Goal: Ask a question

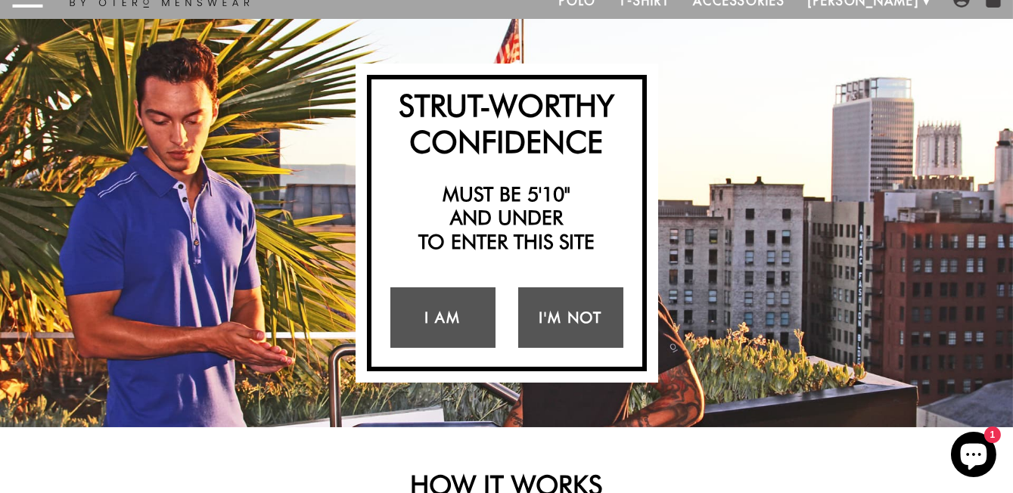
scroll to position [64, 0]
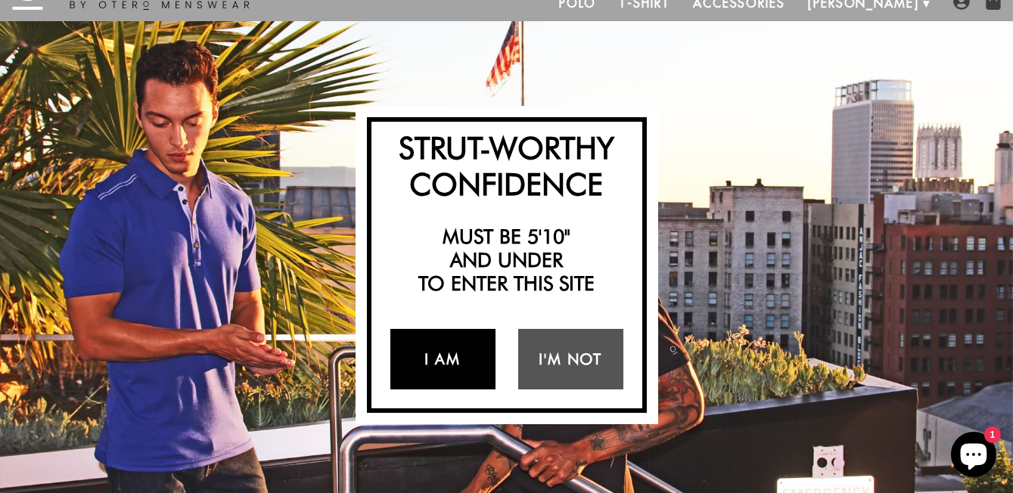
click at [456, 390] on link "I Am" at bounding box center [443, 359] width 105 height 61
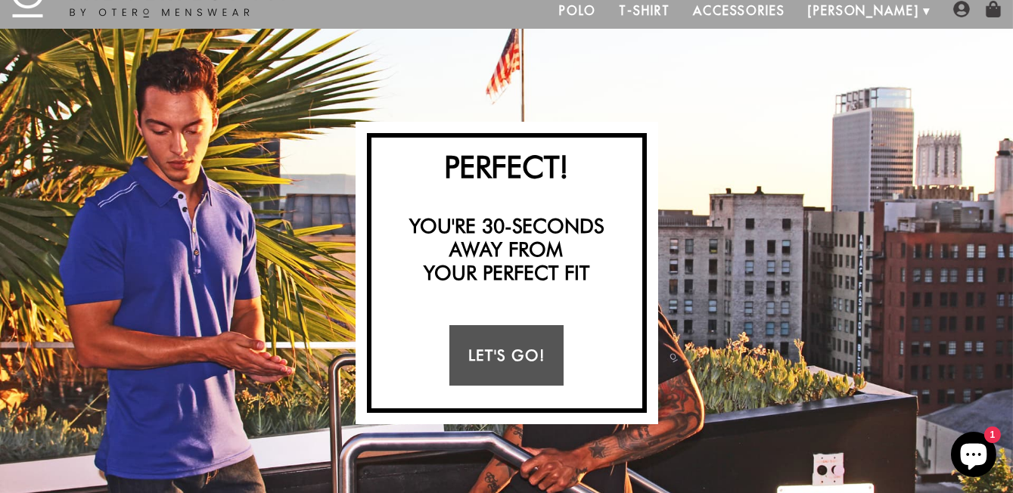
scroll to position [0, 0]
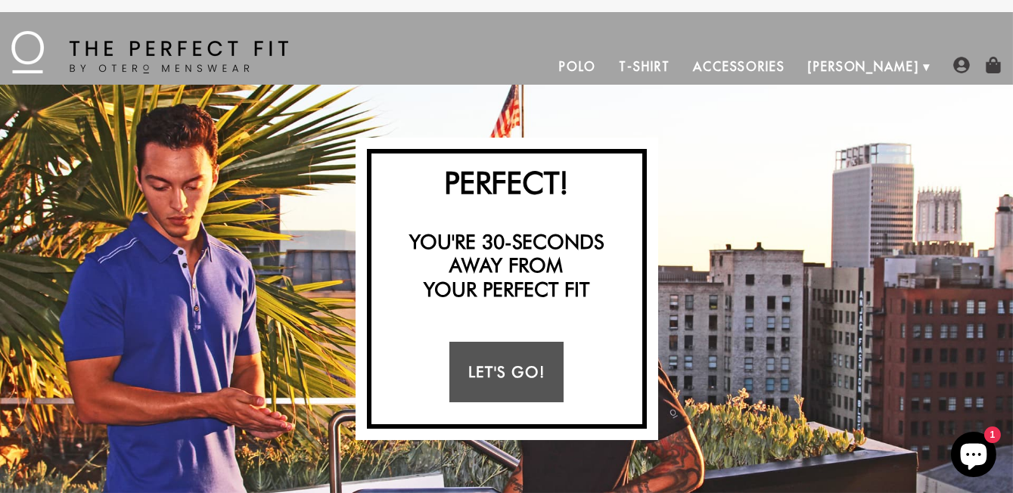
click at [601, 67] on link "Polo" at bounding box center [578, 66] width 61 height 36
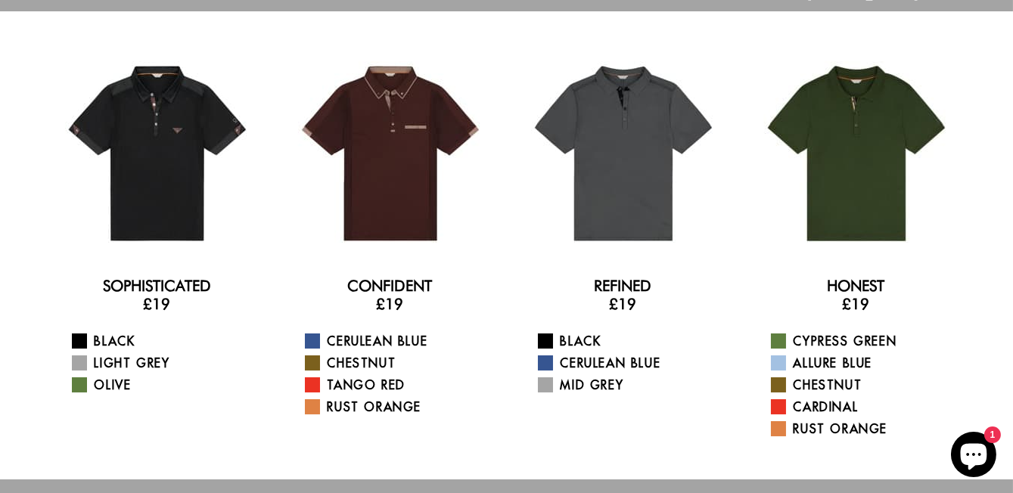
scroll to position [91, 0]
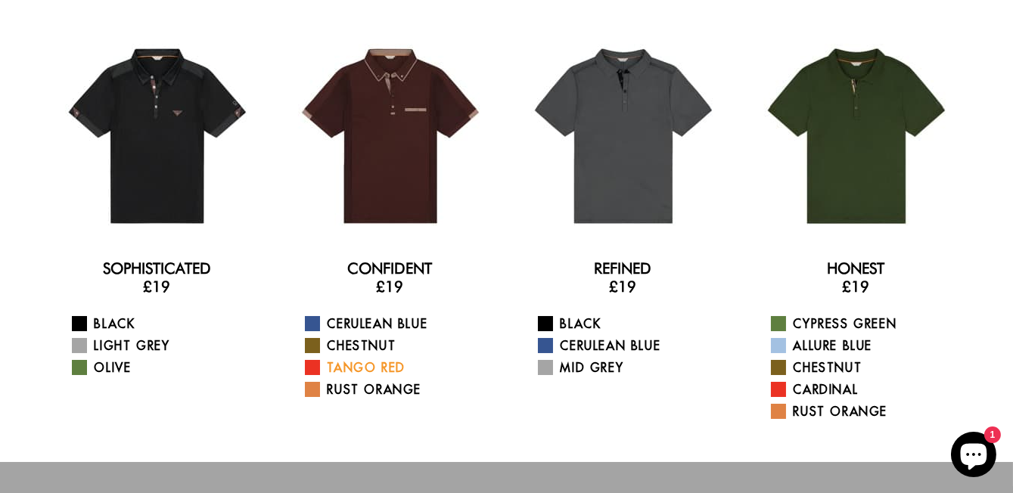
click at [365, 377] on link "Tango Red" at bounding box center [400, 368] width 190 height 18
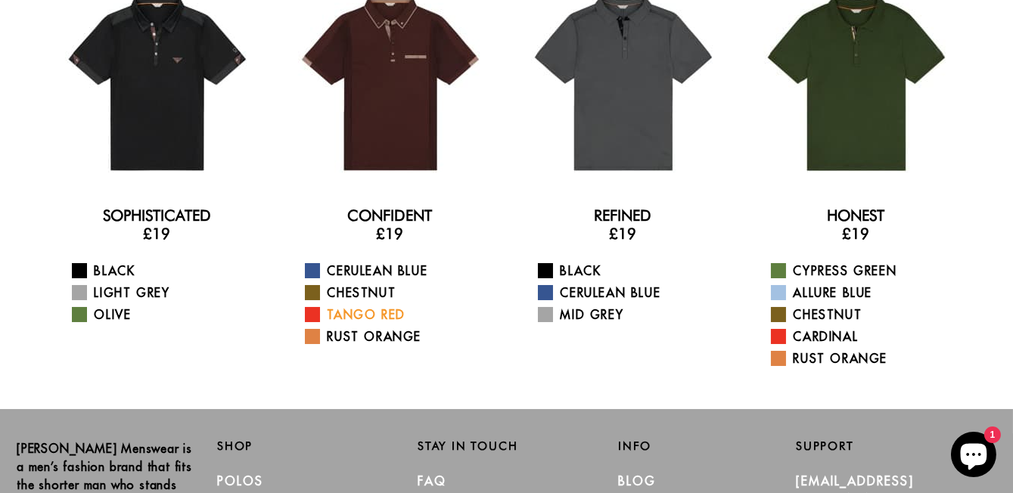
scroll to position [170, 0]
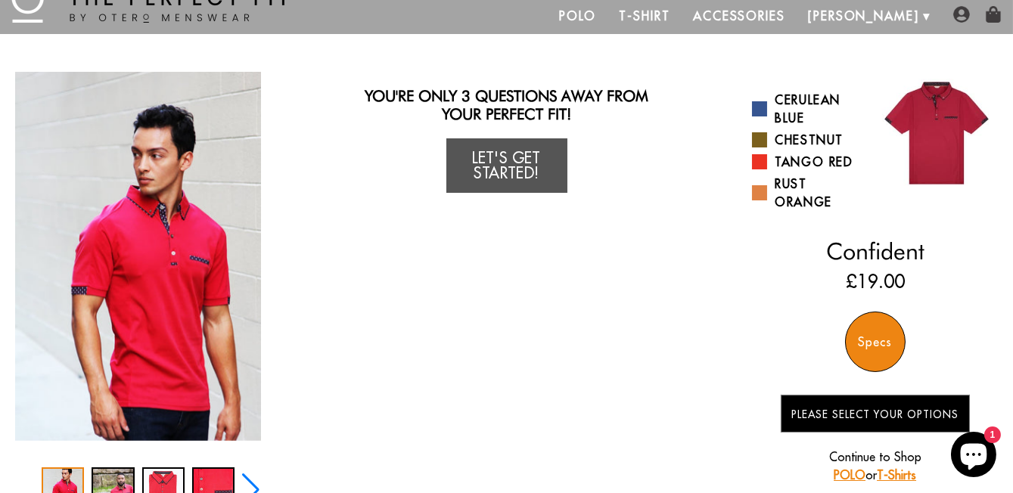
scroll to position [51, 0]
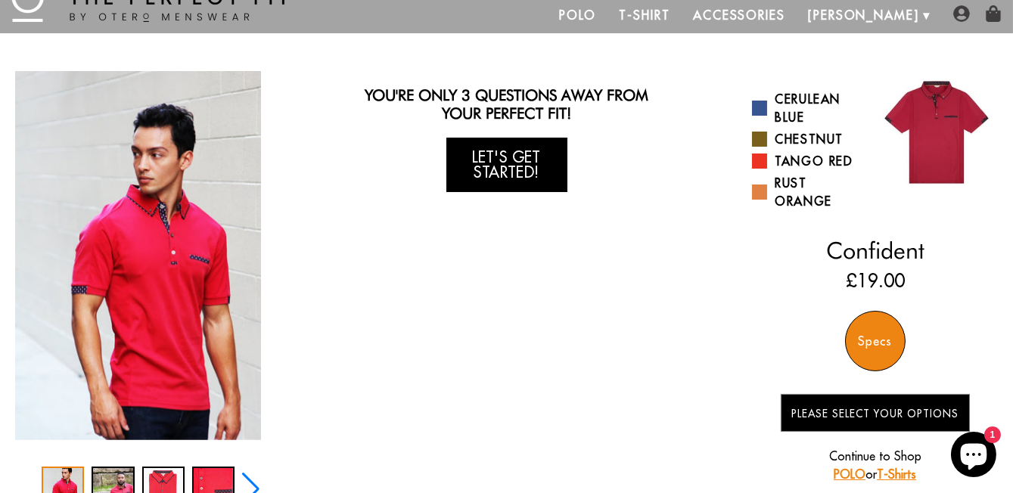
click at [499, 182] on link "Let's Get Started!" at bounding box center [507, 165] width 121 height 54
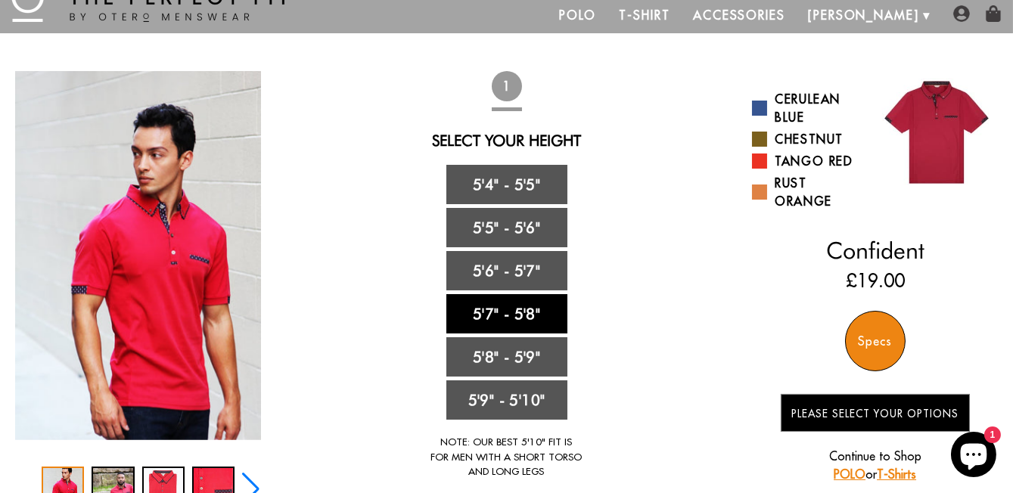
click at [498, 334] on link "5'7" - 5'8"" at bounding box center [507, 313] width 121 height 39
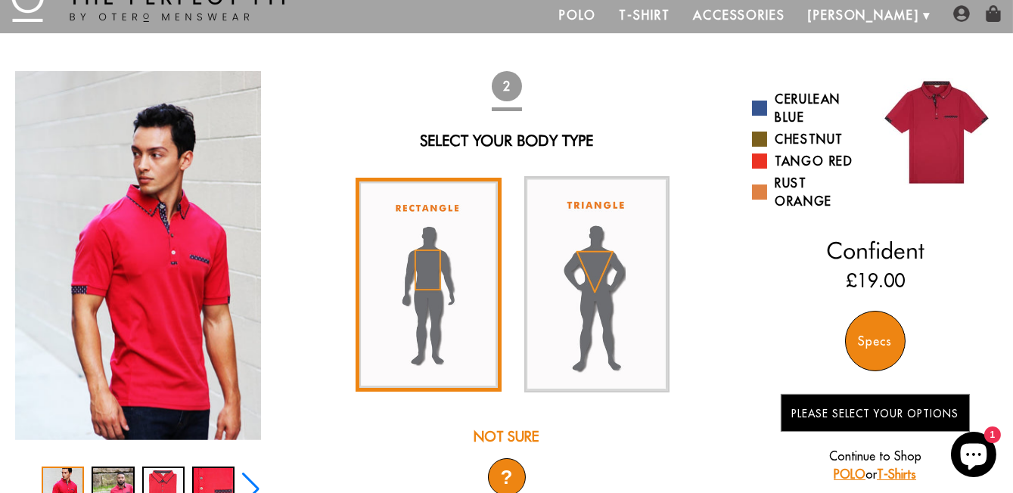
click at [431, 295] on img at bounding box center [428, 285] width 145 height 214
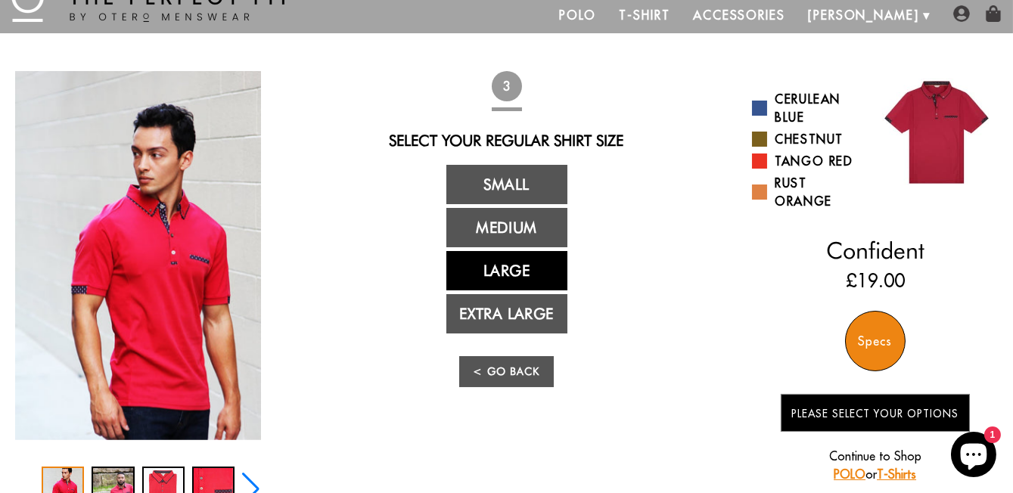
click at [515, 288] on link "Large" at bounding box center [507, 270] width 121 height 39
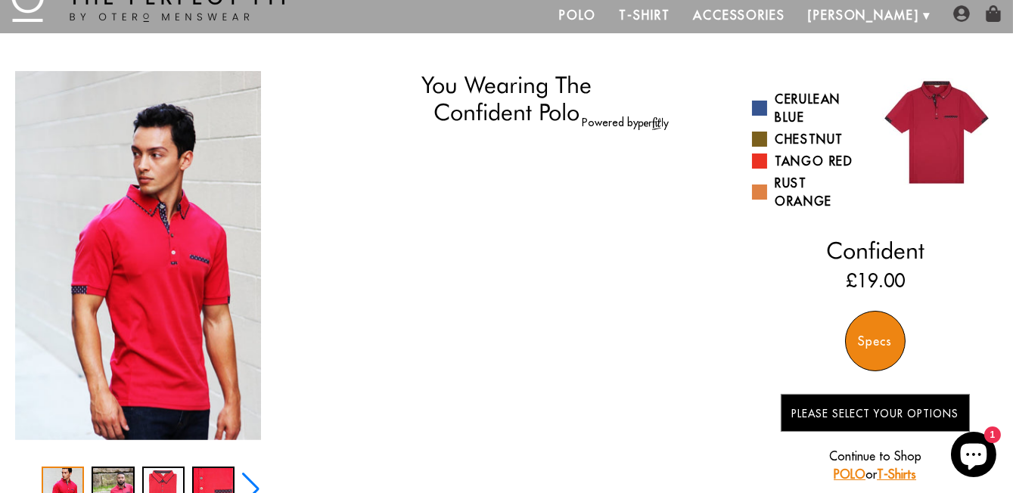
select select "57-58"
select select "L"
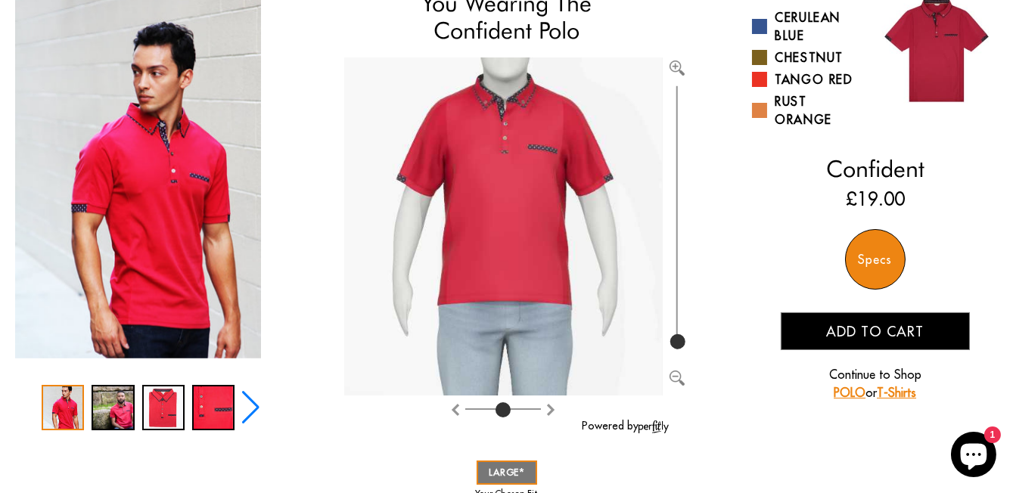
scroll to position [136, 0]
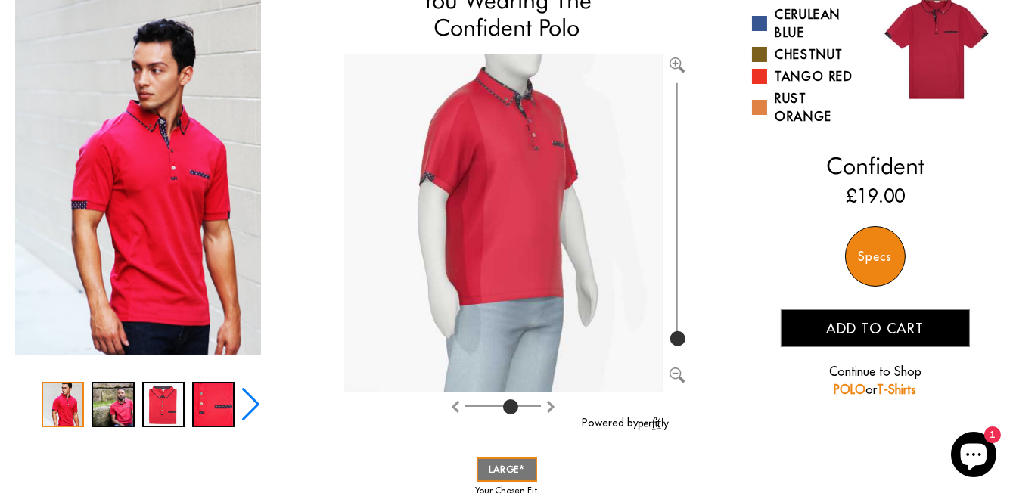
type input "4"
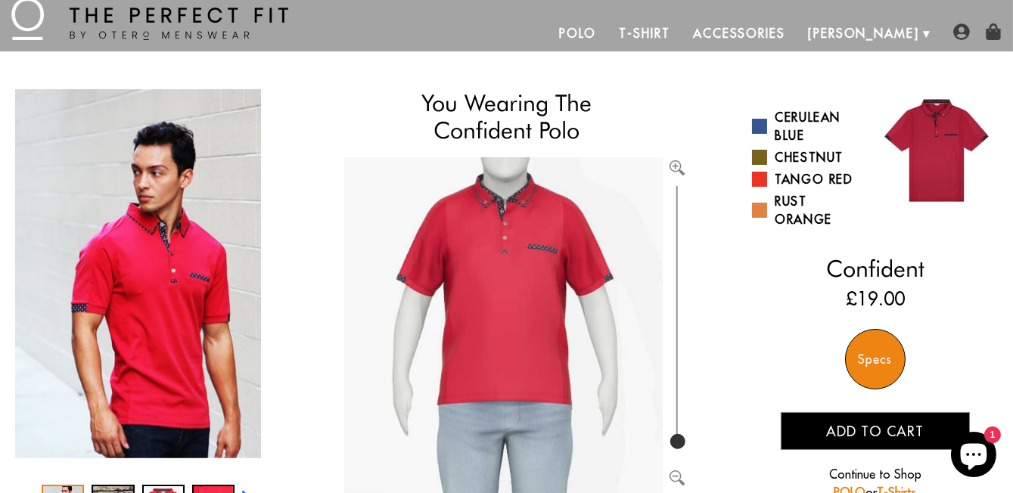
scroll to position [34, 0]
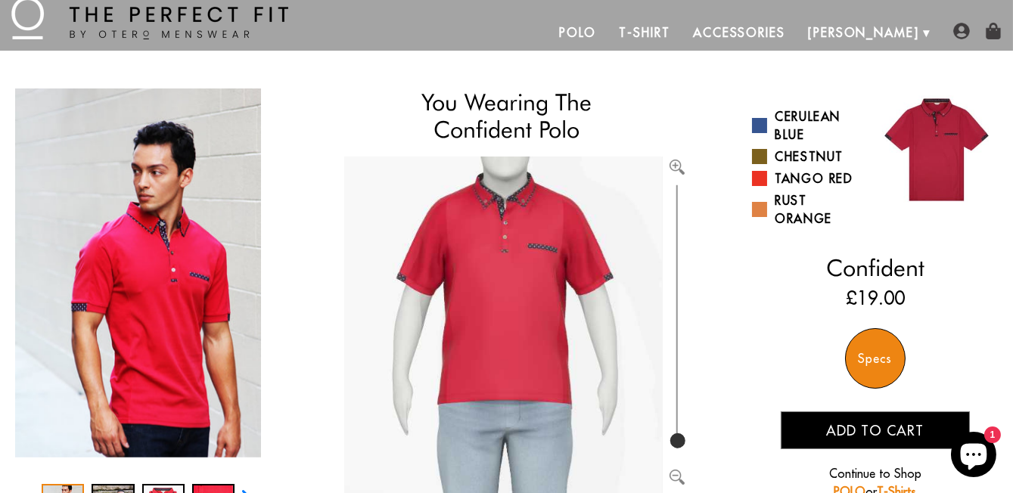
click at [897, 389] on div "Specs" at bounding box center [875, 358] width 61 height 61
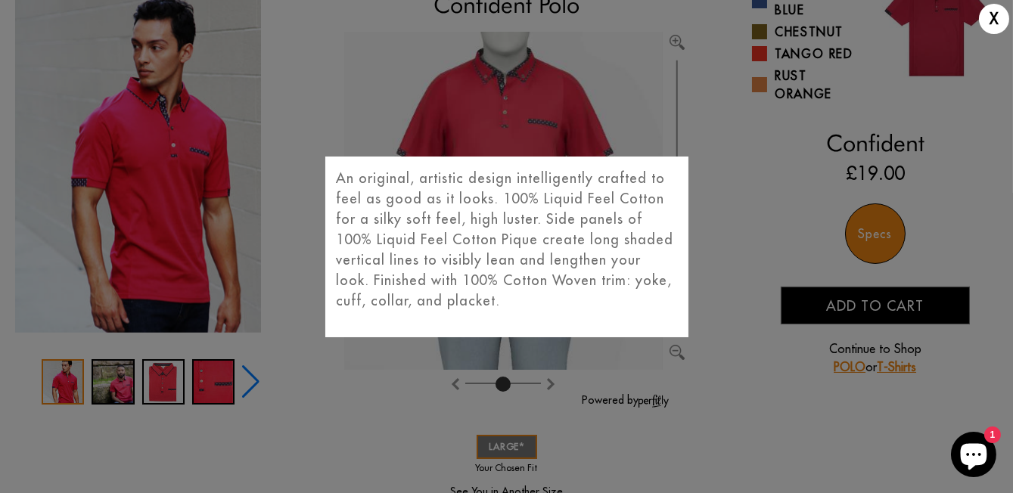
scroll to position [159, 0]
click at [970, 471] on icon "Chat window" at bounding box center [974, 457] width 26 height 26
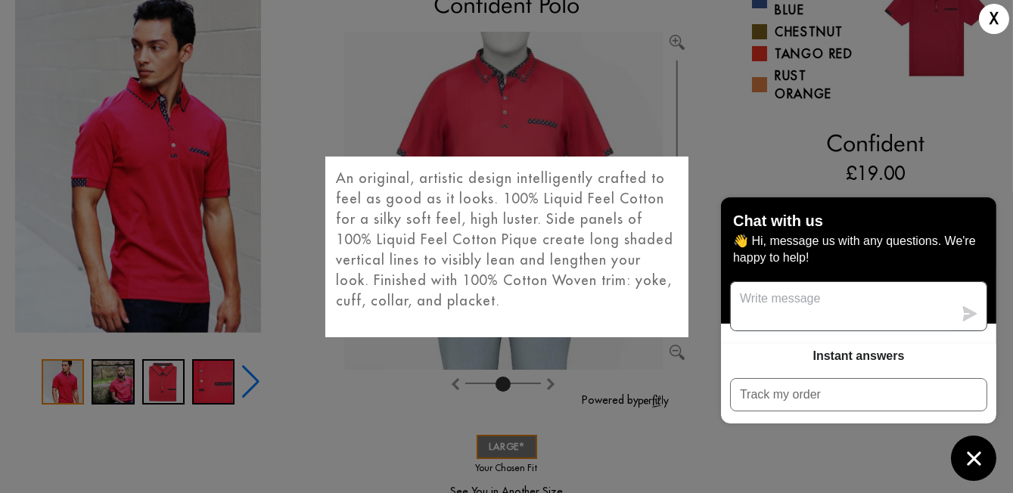
click at [752, 331] on textarea "Message us" at bounding box center [842, 306] width 223 height 48
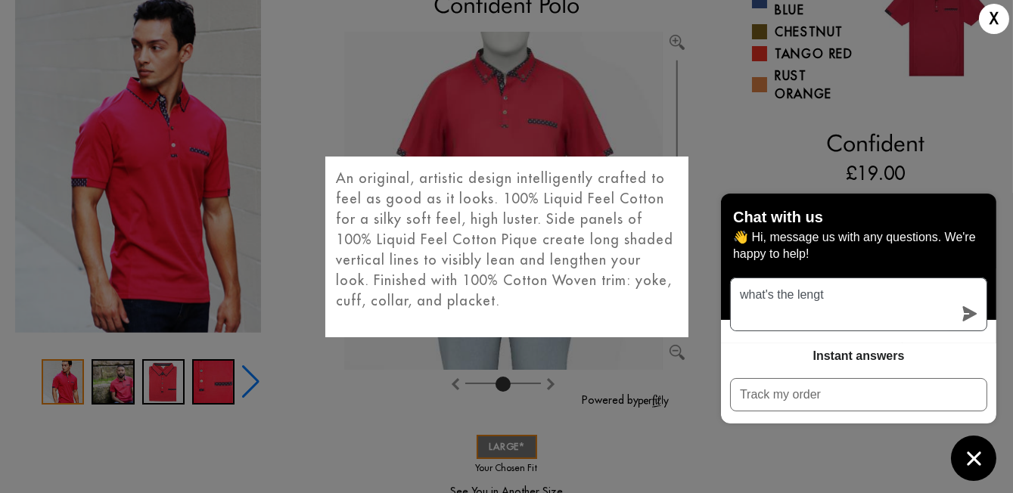
type textarea "what's the length"
click at [973, 322] on icon "submit" at bounding box center [970, 314] width 15 height 15
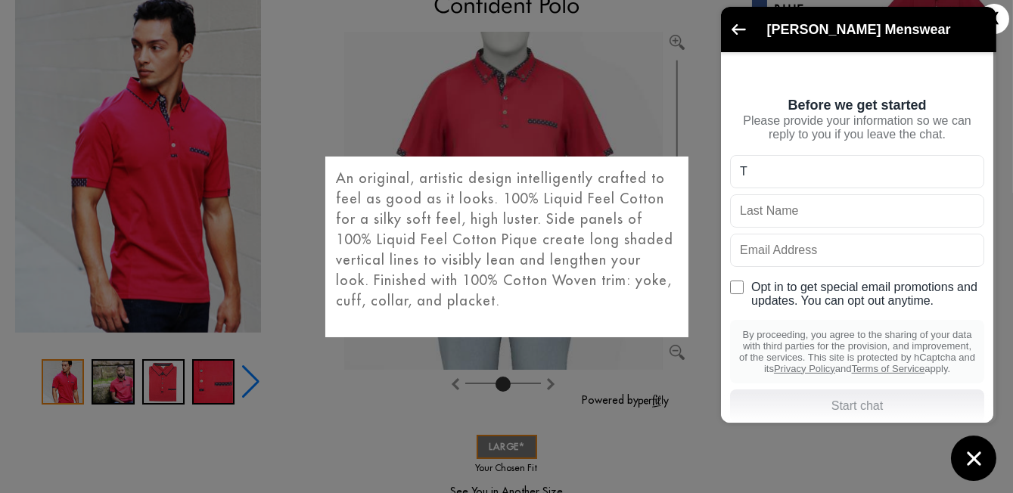
type input "Tim"
type input "Sinclair"
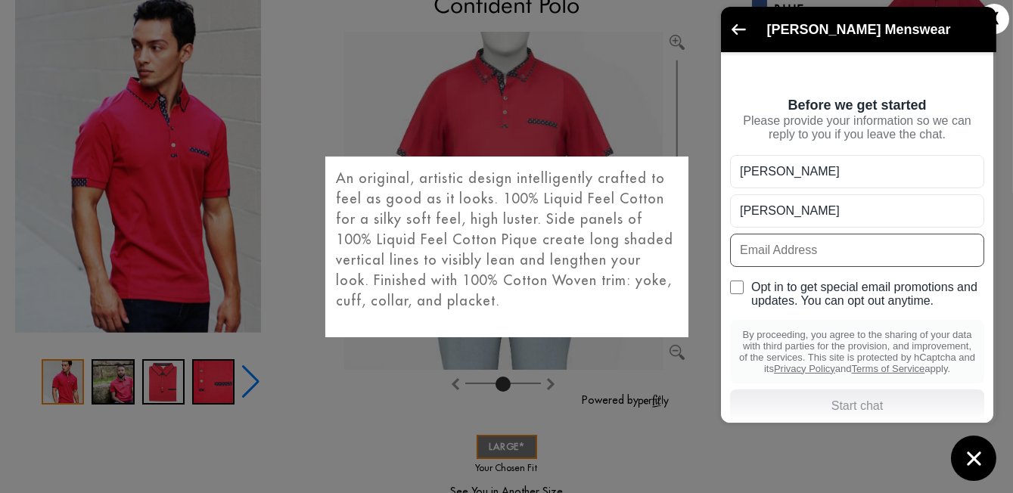
type input "timsinc@gmail.com"
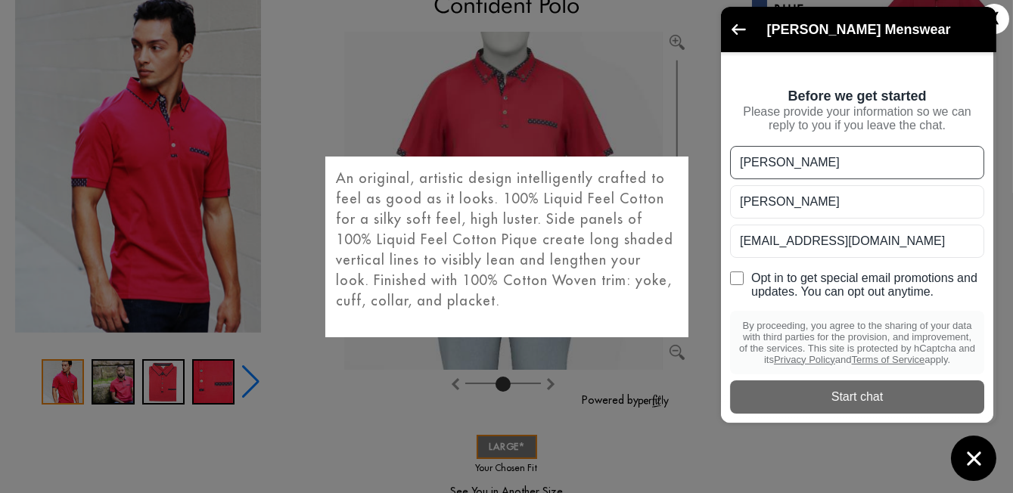
scroll to position [126, 0]
click at [859, 406] on div "Start chat" at bounding box center [857, 397] width 236 height 17
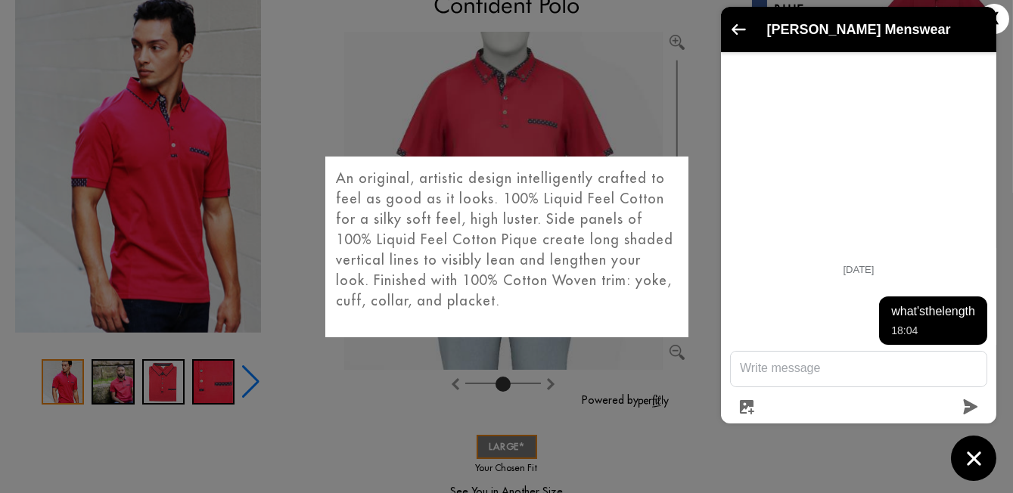
click at [973, 415] on icon "submit" at bounding box center [970, 407] width 15 height 15
click at [905, 341] on div "18:04" at bounding box center [934, 332] width 84 height 17
click at [746, 387] on textarea "Message us" at bounding box center [859, 369] width 256 height 33
type textarea "the length of confident polo?"
click at [979, 415] on button "submit" at bounding box center [970, 407] width 33 height 15
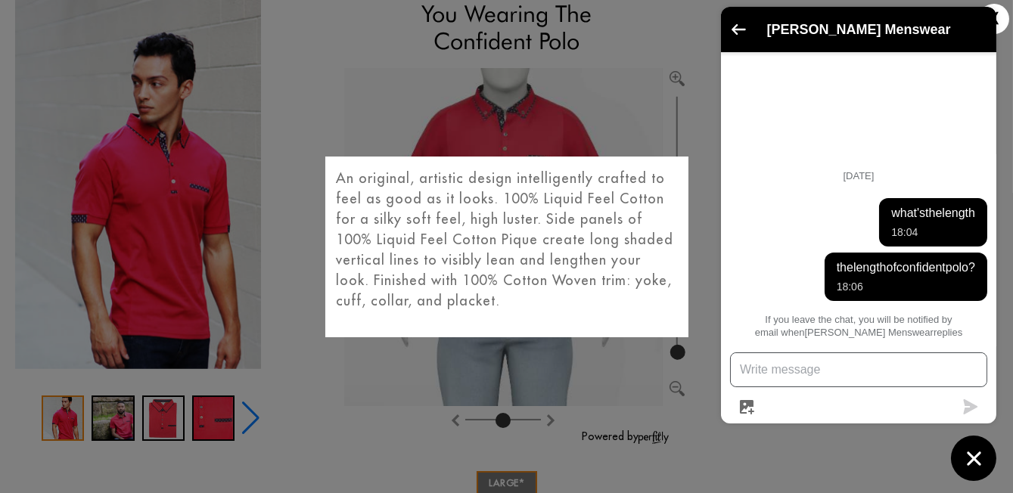
scroll to position [0, 0]
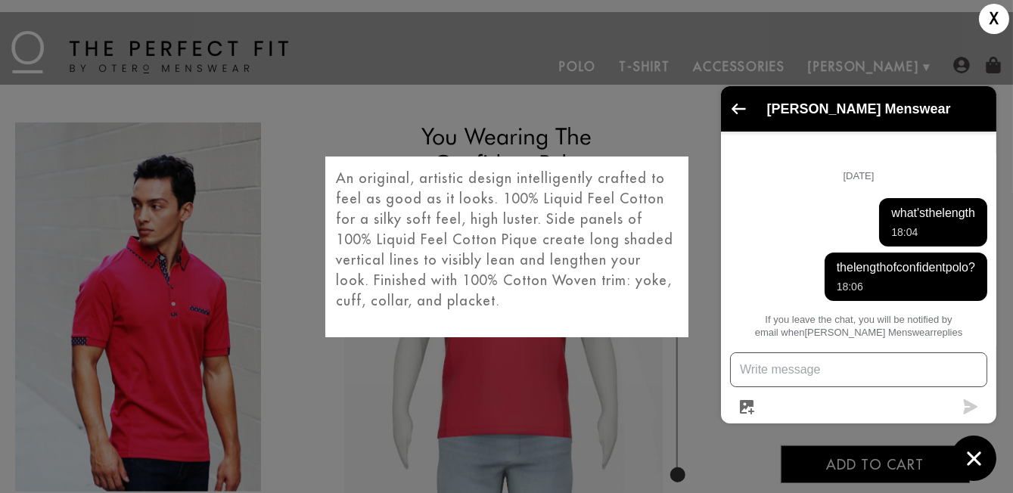
click at [974, 466] on icon "Chat window" at bounding box center [974, 458] width 23 height 23
